Goal: Task Accomplishment & Management: Manage account settings

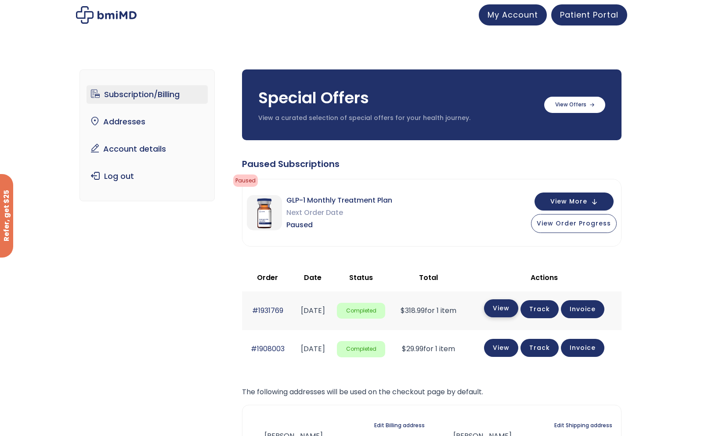
click at [512, 309] on link "View" at bounding box center [501, 308] width 34 height 18
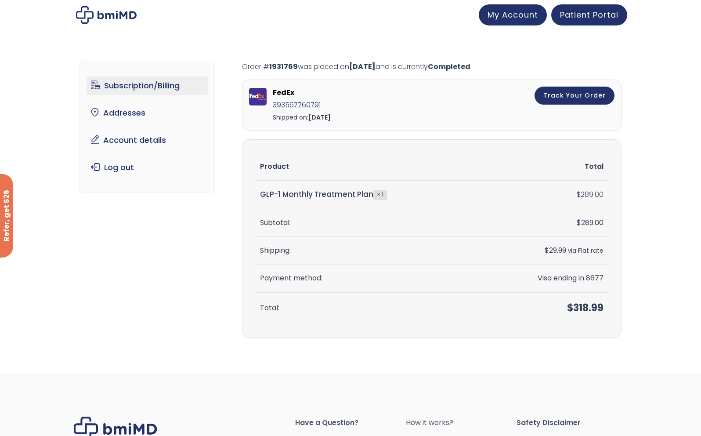
click at [144, 86] on link "Subscription/Billing" at bounding box center [148, 85] width 122 height 18
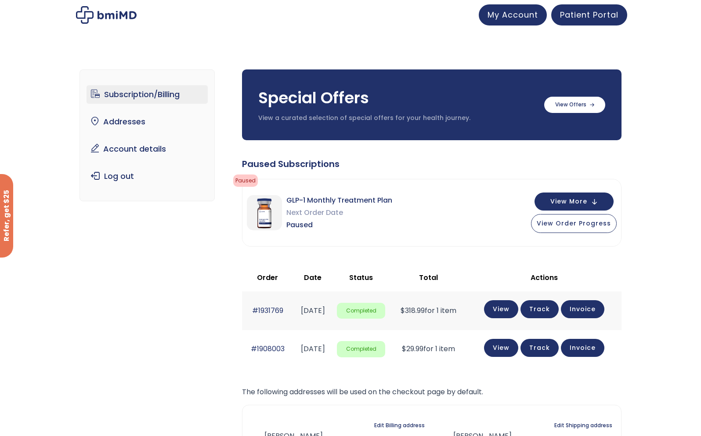
click at [271, 212] on img at bounding box center [264, 212] width 35 height 35
click at [580, 201] on span "View More" at bounding box center [569, 201] width 37 height 6
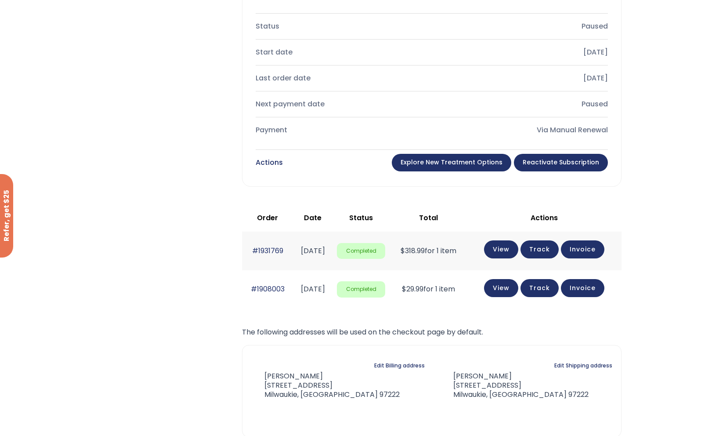
scroll to position [351, 0]
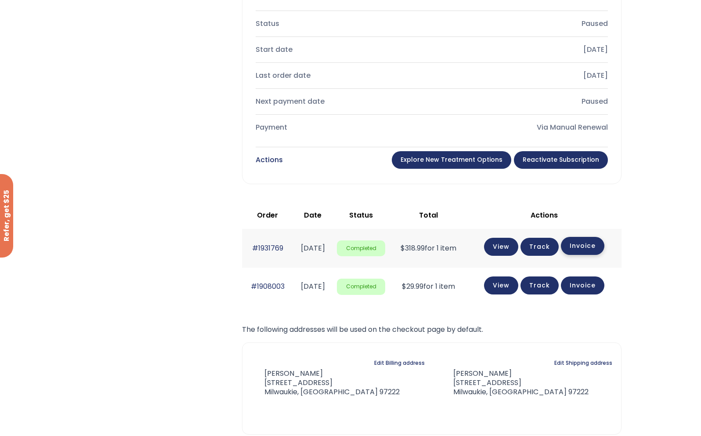
click at [604, 243] on link "Invoice" at bounding box center [582, 246] width 43 height 18
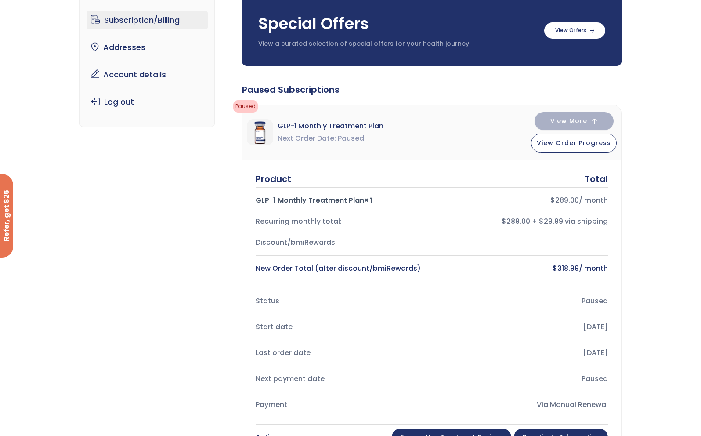
scroll to position [0, 0]
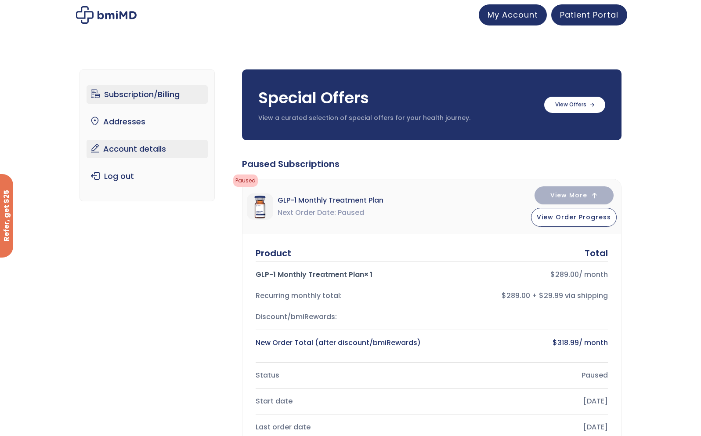
click at [143, 152] on link "Account details" at bounding box center [148, 149] width 122 height 18
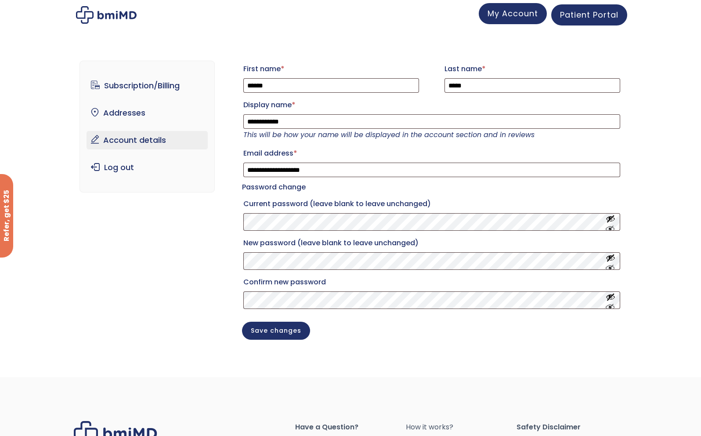
click at [511, 11] on span "My Account" at bounding box center [513, 13] width 51 height 11
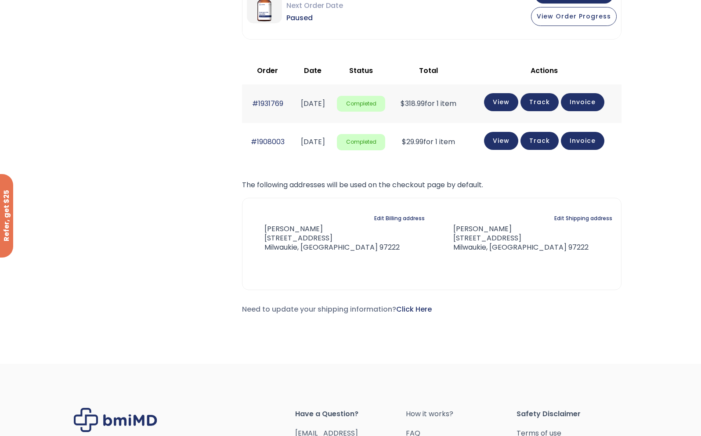
scroll to position [88, 0]
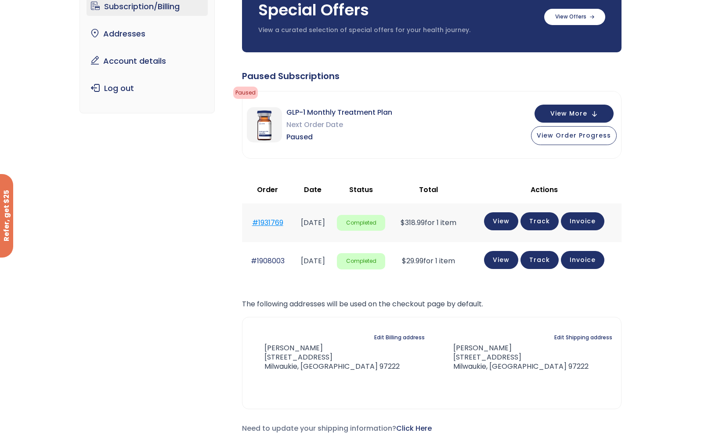
click at [269, 221] on link "#1931769" at bounding box center [267, 222] width 31 height 10
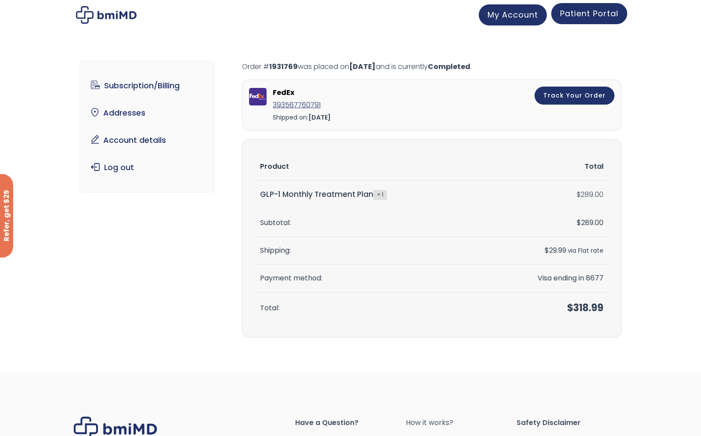
click at [585, 14] on span "Patient Portal" at bounding box center [589, 13] width 58 height 11
